Goal: Navigation & Orientation: Understand site structure

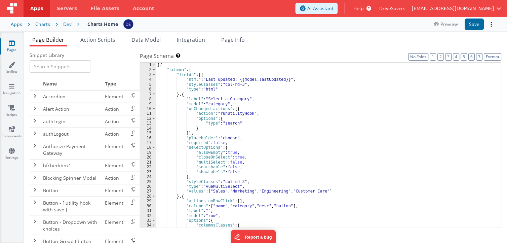
click at [334, 40] on ul "Page Builder Action Scripts Data Model Integration Page Info" at bounding box center [265, 41] width 483 height 11
click at [309, 55] on label "Page Schema Shortcuts: Find: command-f Fold: command-option-L Unfold: command-o…" at bounding box center [321, 56] width 362 height 8
click at [281, 47] on div "Snippet Library Name Type Accordion Element Alert Action Action authLogin Actio…" at bounding box center [265, 149] width 483 height 207
click at [315, 41] on ul "Page Builder Action Scripts Data Model Integration Page Info" at bounding box center [265, 41] width 483 height 11
click at [280, 55] on label "Page Schema Shortcuts: Find: command-f Fold: command-option-L Unfold: command-o…" at bounding box center [321, 56] width 362 height 8
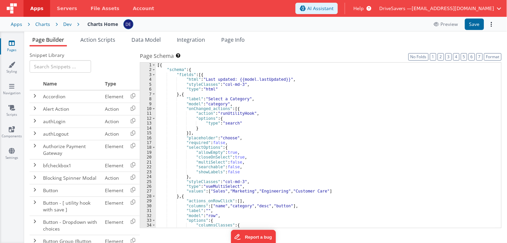
click at [254, 52] on label "Page Schema Shortcuts: Find: command-f Fold: command-option-L Unfold: command-o…" at bounding box center [321, 56] width 362 height 8
click at [297, 40] on ul "Page Builder Action Scripts Data Model Integration Page Info" at bounding box center [265, 41] width 483 height 11
click at [284, 22] on div "Charts Home Preview Save" at bounding box center [287, 24] width 417 height 11
click at [236, 24] on div "Charts Home Preview Save" at bounding box center [287, 24] width 417 height 11
click at [273, 40] on ul "Page Builder Action Scripts Data Model Integration Page Info" at bounding box center [265, 41] width 483 height 11
